Goal: Find specific page/section: Find specific page/section

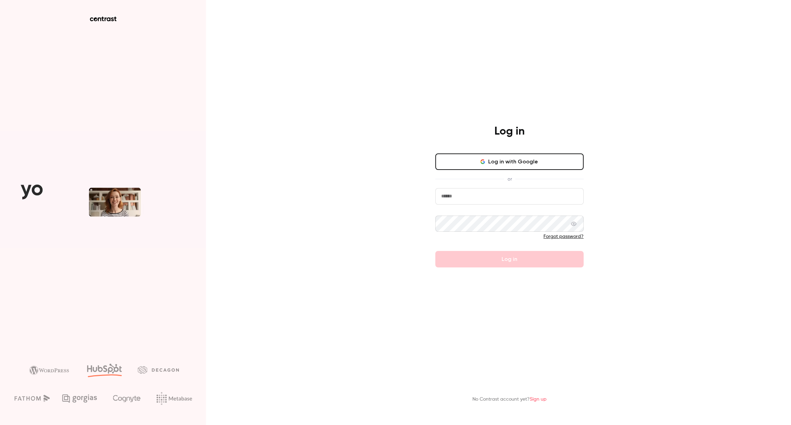
click at [452, 190] on input "email" at bounding box center [509, 196] width 148 height 16
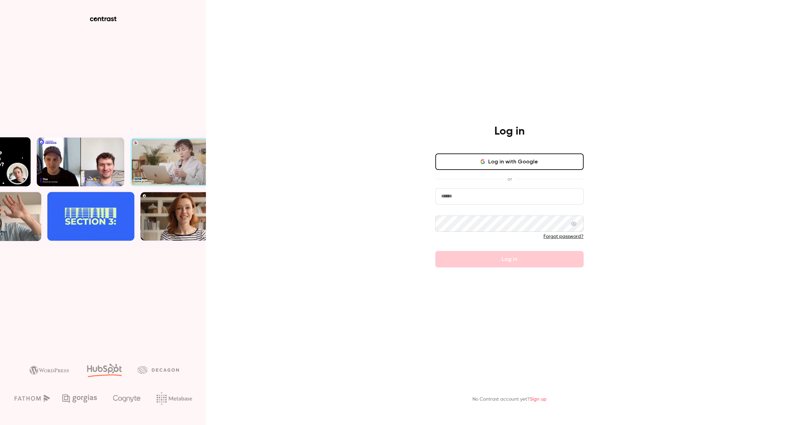
type input "**********"
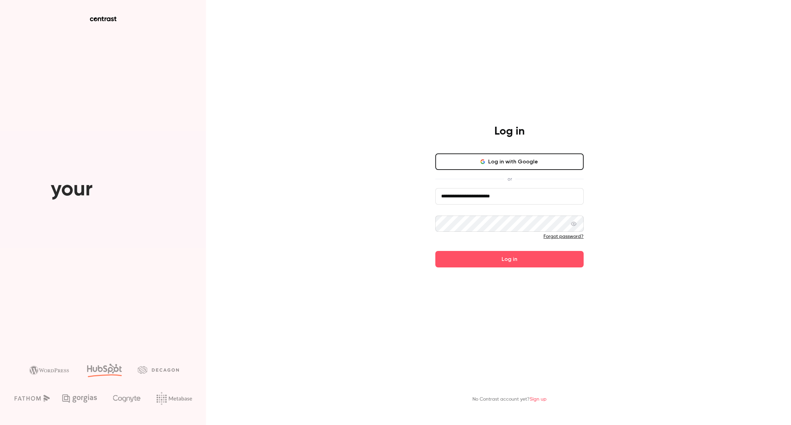
click at [435, 251] on button "Log in" at bounding box center [509, 259] width 148 height 16
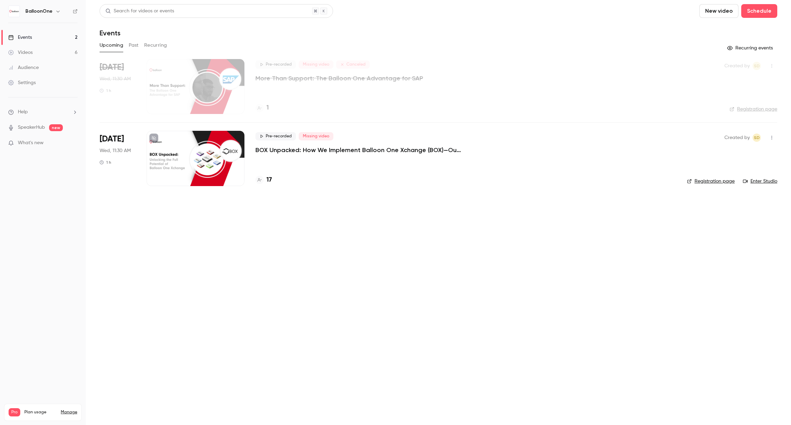
click at [263, 185] on div "Pre-recorded Missing video BOX Unpacked: How We Implement Balloon One Xchange (…" at bounding box center [465, 158] width 421 height 55
click at [267, 182] on h4 "17" at bounding box center [268, 179] width 5 height 9
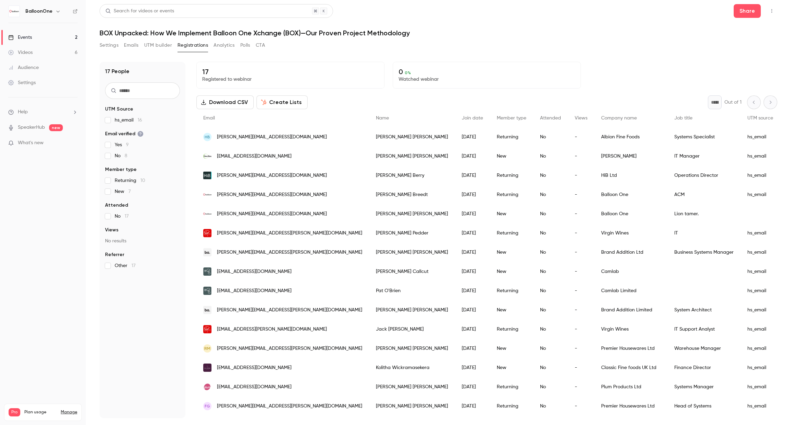
click at [267, 182] on div "[PERSON_NAME][EMAIL_ADDRESS][DOMAIN_NAME]" at bounding box center [282, 175] width 173 height 19
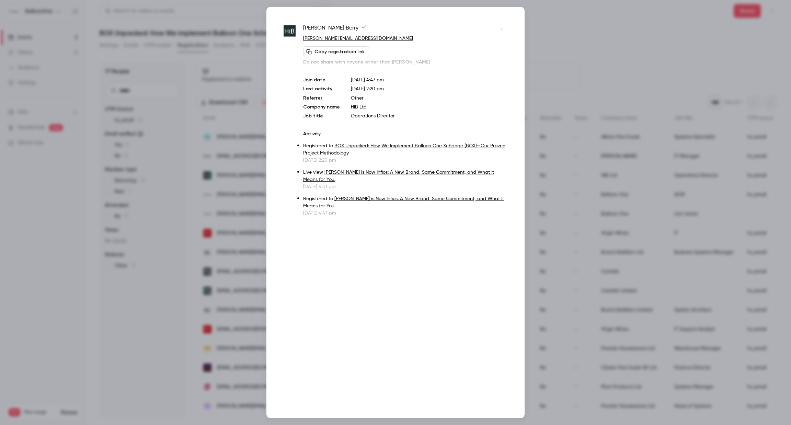
click at [586, 31] on div at bounding box center [395, 212] width 791 height 425
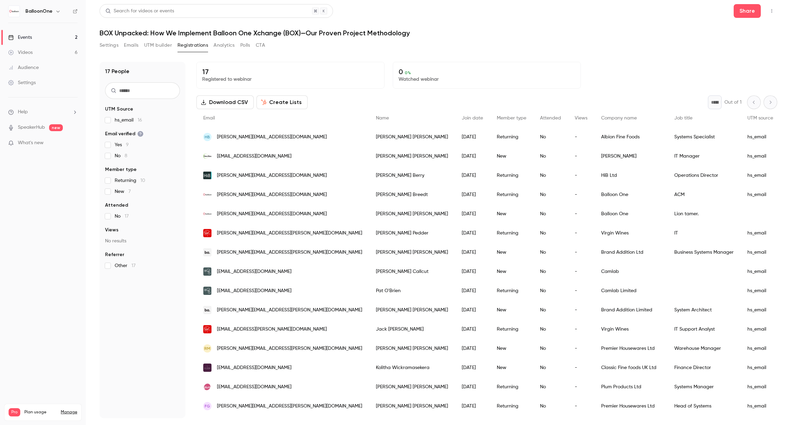
scroll to position [43, 0]
